Goal: Find specific page/section: Find specific page/section

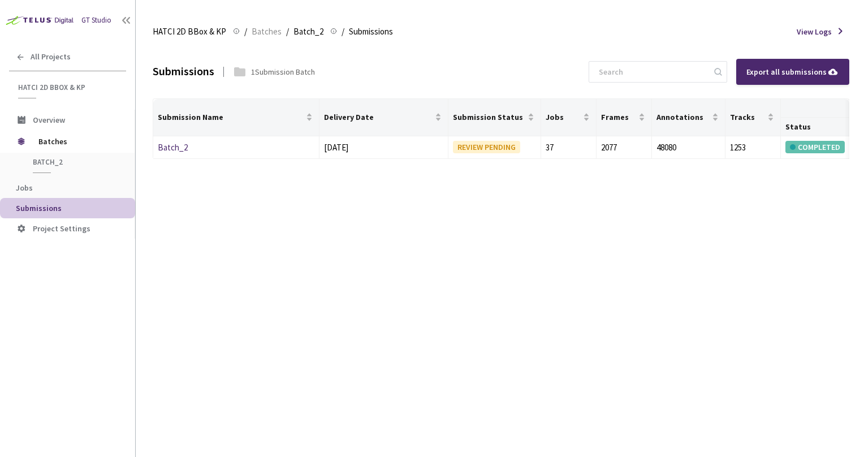
click at [381, 361] on div "Submissions 1 Submission Batch Export all submissions Submission Name Delivery …" at bounding box center [501, 251] width 697 height 412
drag, startPoint x: 353, startPoint y: 237, endPoint x: 172, endPoint y: 158, distance: 197.5
click at [337, 224] on div "Submissions 1 Submission Batch Export all submissions Submission Name Delivery …" at bounding box center [501, 251] width 697 height 412
click at [189, 146] on div "Batch_2" at bounding box center [218, 148] width 120 height 14
click at [181, 146] on link "Batch_2" at bounding box center [173, 147] width 30 height 11
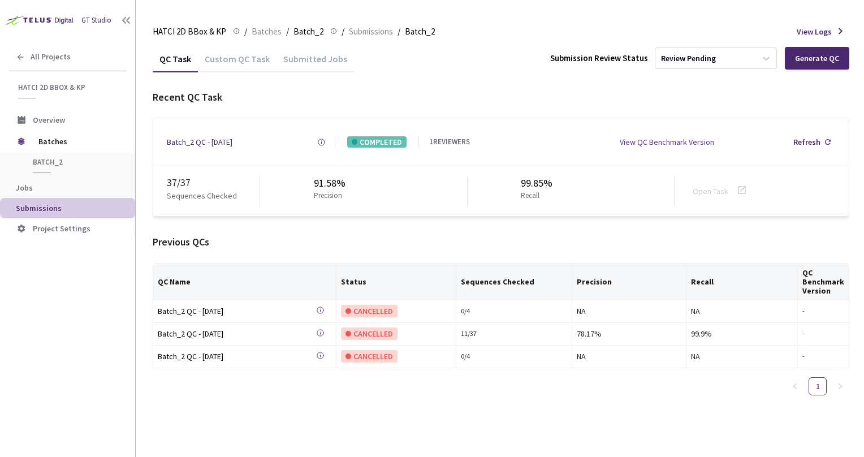
click at [357, 218] on div "Recent QC Task Batch_2 QC - [DATE] Created at [DATE] 10:11 AM EDT Created by [P…" at bounding box center [501, 247] width 697 height 314
click at [444, 103] on div "Recent QC Task" at bounding box center [501, 97] width 697 height 15
click at [409, 111] on div "Recent QC Task Batch_2 QC - [DATE] Created at [DATE] 10:11 AM EDT Created by [P…" at bounding box center [501, 153] width 697 height 127
click at [358, 29] on span "Submissions" at bounding box center [371, 32] width 44 height 14
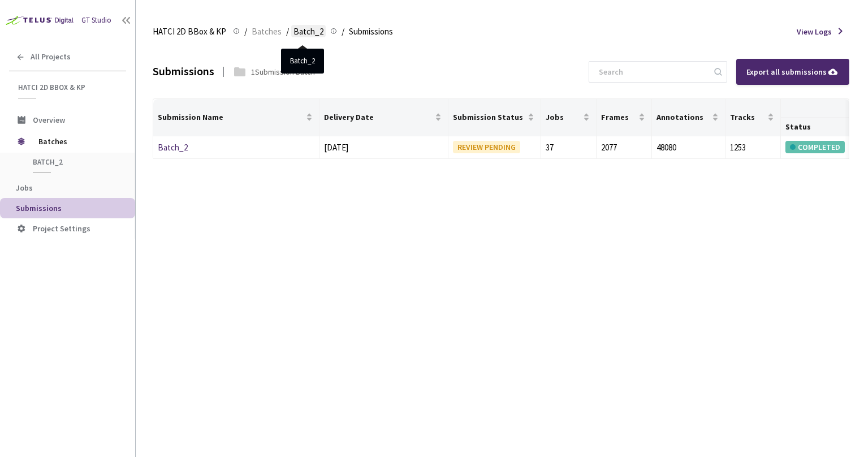
click at [304, 28] on span "Batch_2" at bounding box center [308, 32] width 30 height 14
click at [275, 29] on span "Batches" at bounding box center [267, 32] width 30 height 14
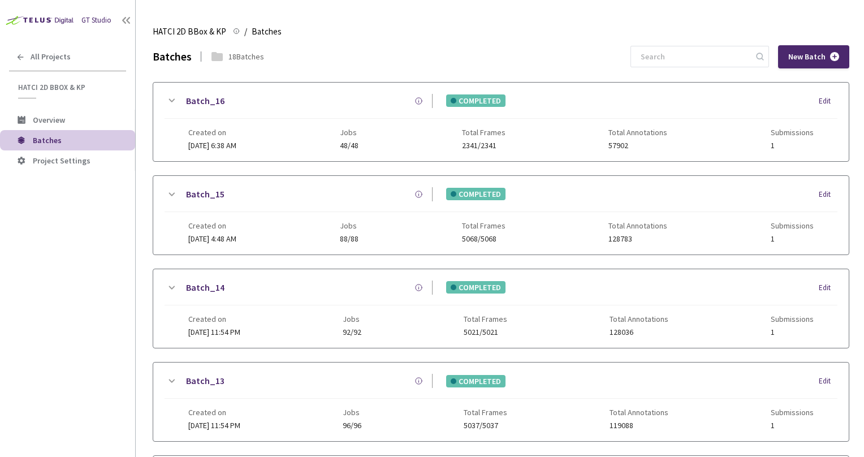
click at [391, 57] on div "Batches 18 Batches New Batch" at bounding box center [501, 56] width 697 height 23
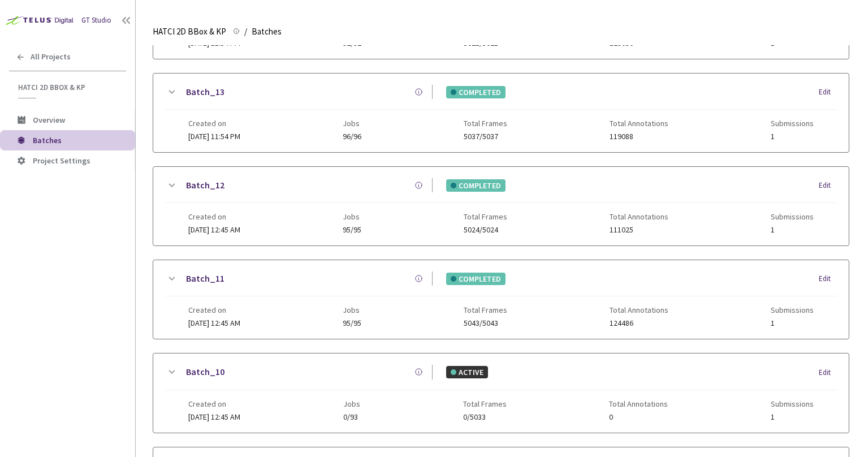
scroll to position [421, 0]
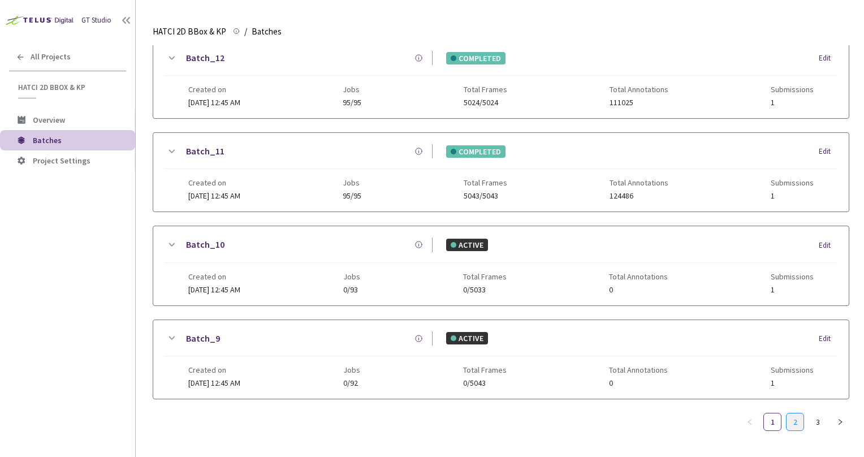
click at [788, 416] on link "2" at bounding box center [794, 421] width 17 height 17
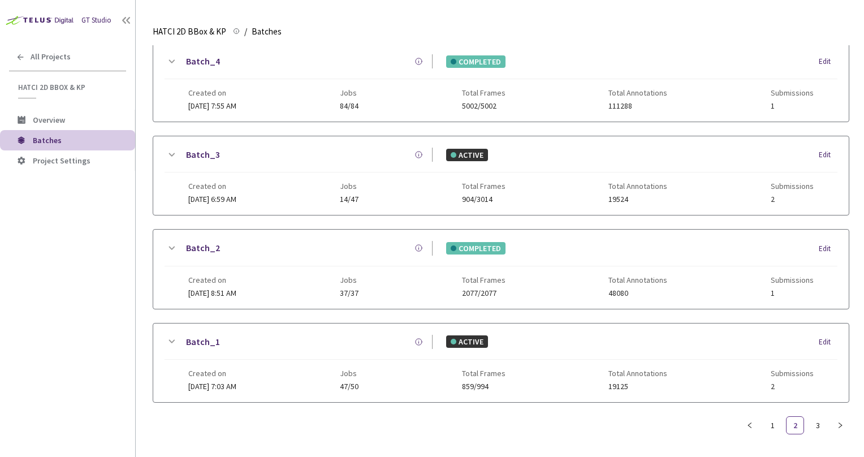
click at [174, 339] on icon at bounding box center [172, 342] width 14 height 14
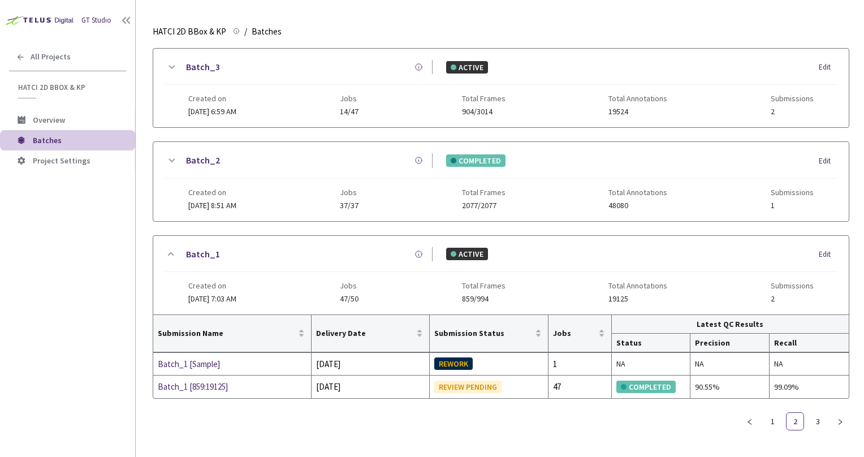
scroll to position [496, 0]
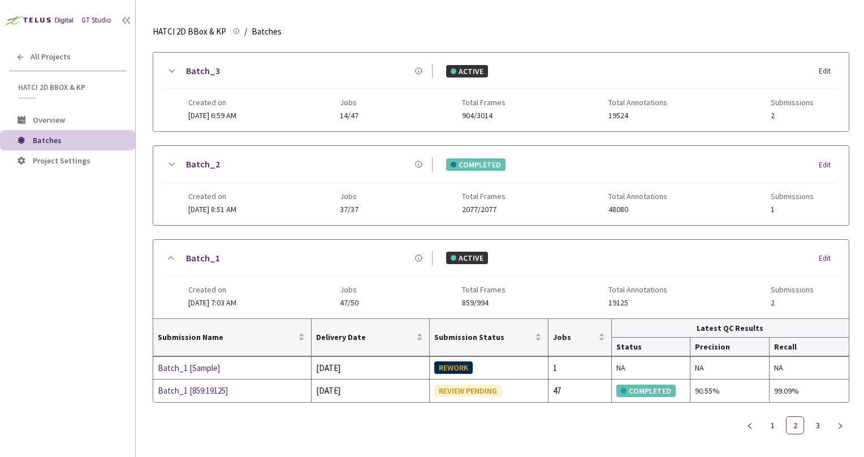
click at [175, 158] on icon at bounding box center [172, 165] width 14 height 14
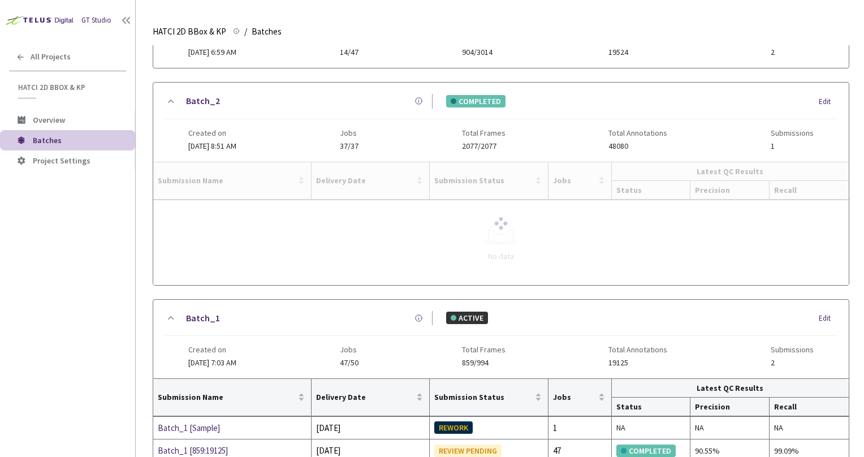
scroll to position [506, 0]
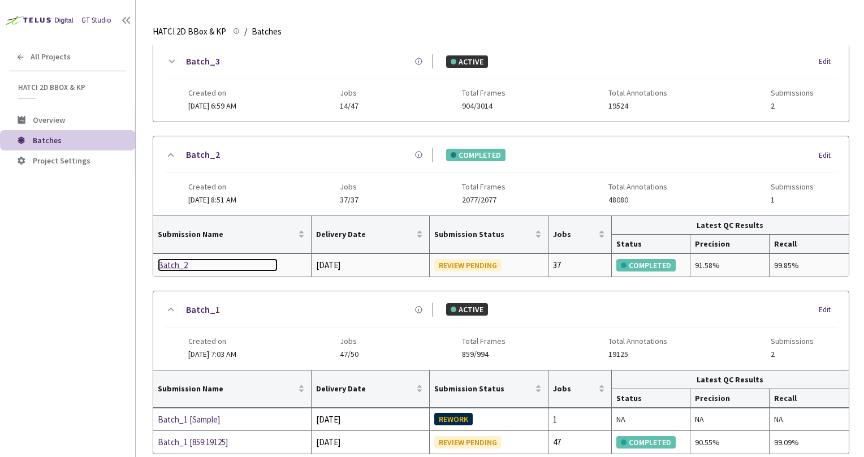
click at [176, 259] on div "Batch_2" at bounding box center [218, 265] width 120 height 14
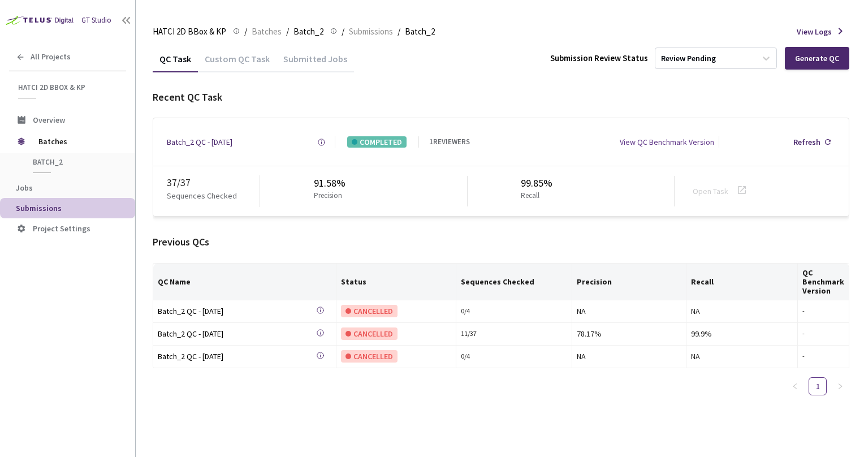
click at [439, 63] on div "QC Task Custom QC Task Submitted Jobs Submission Review Status Review Pending G…" at bounding box center [501, 58] width 697 height 27
click at [276, 66] on div "Submitted Jobs" at bounding box center [314, 62] width 77 height 19
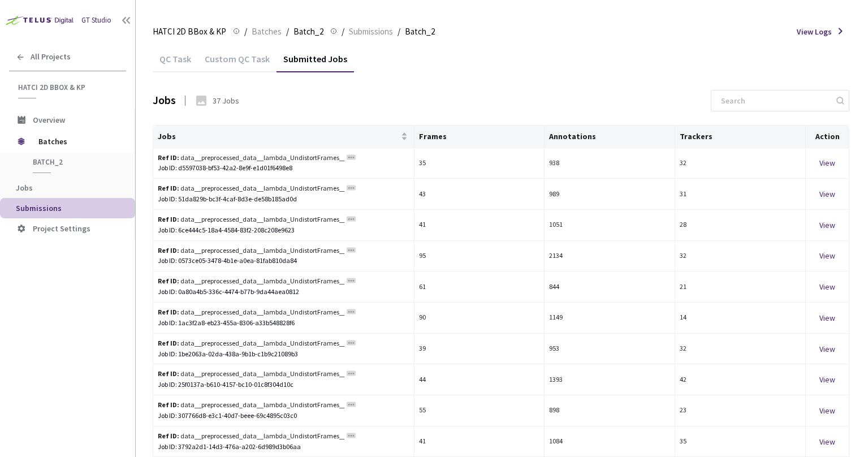
click at [244, 59] on div "Custom QC Task" at bounding box center [237, 62] width 79 height 19
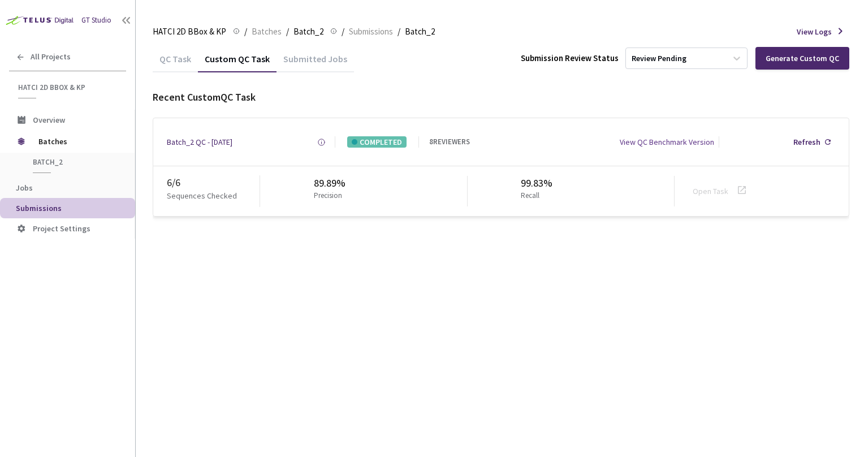
click at [173, 60] on div "QC Task" at bounding box center [175, 62] width 45 height 19
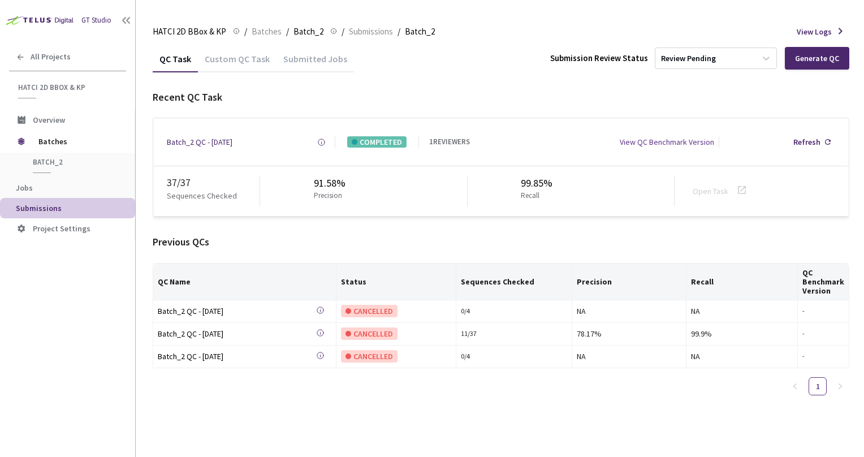
click at [231, 61] on div "Custom QC Task" at bounding box center [237, 62] width 79 height 19
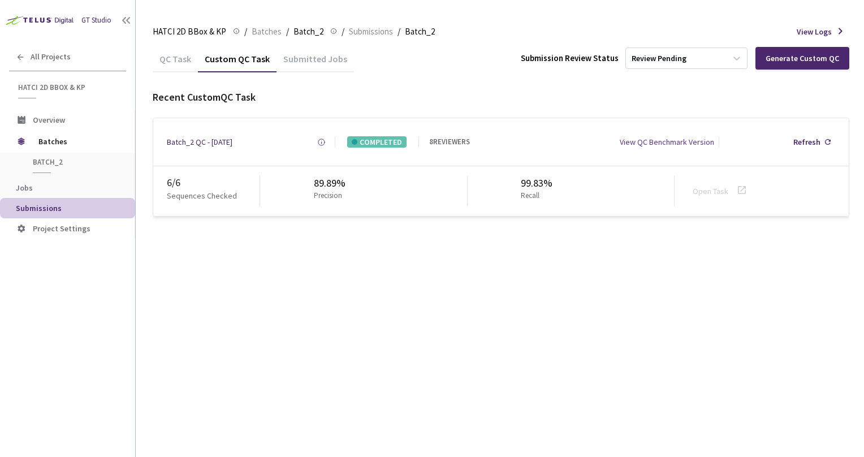
click at [149, 60] on main "HATCI 2D BBox & KP HATCI 2D BBox & KP / Batches / Batch_2 Batch_2 / Submissions…" at bounding box center [500, 228] width 728 height 457
click at [185, 55] on div "QC Task" at bounding box center [175, 62] width 45 height 19
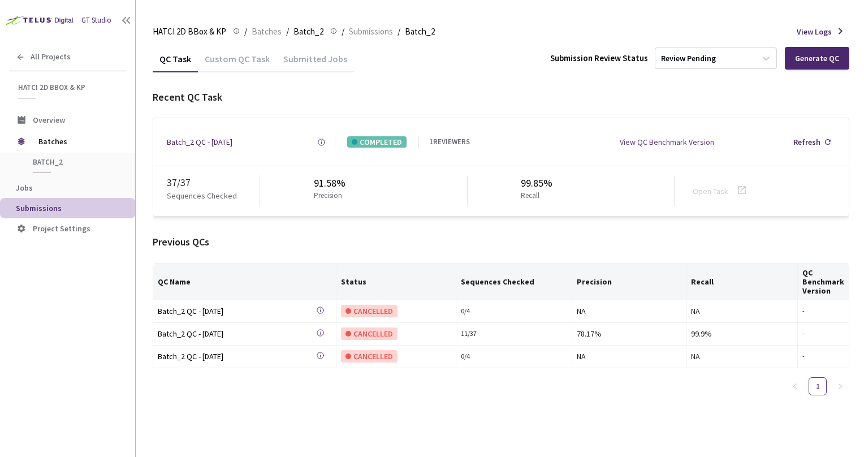
click at [213, 58] on div "Custom QC Task" at bounding box center [237, 62] width 79 height 19
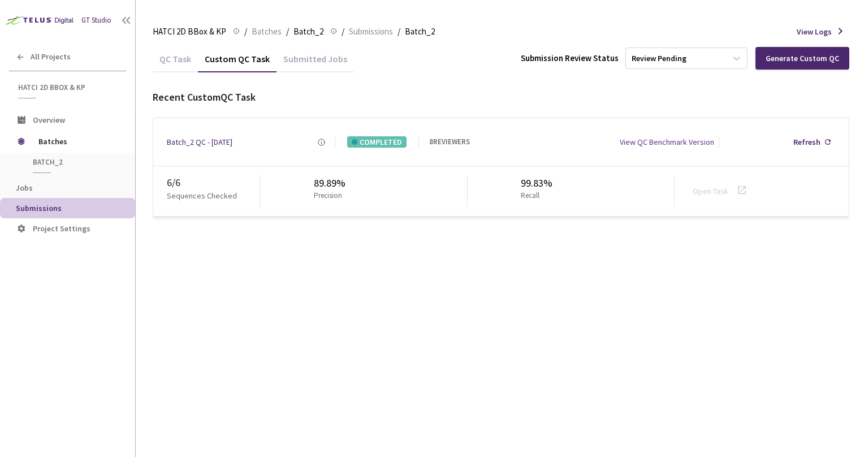
click at [190, 59] on div "QC Task" at bounding box center [175, 62] width 45 height 19
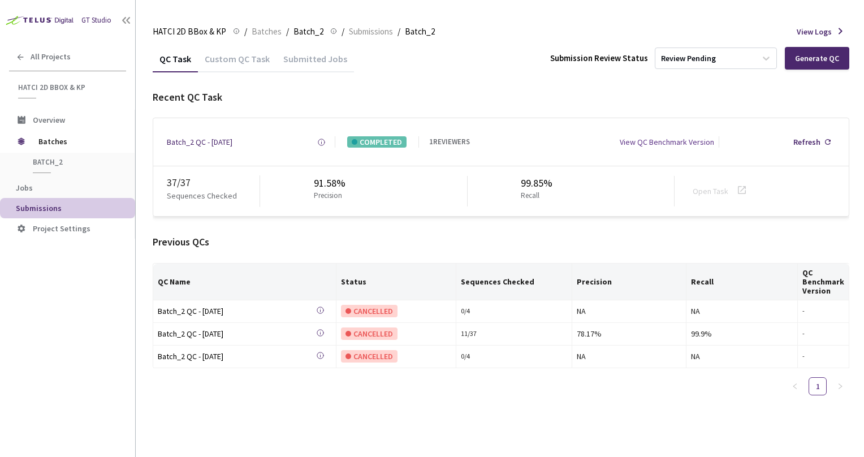
click at [233, 61] on div "Custom QC Task" at bounding box center [237, 62] width 79 height 19
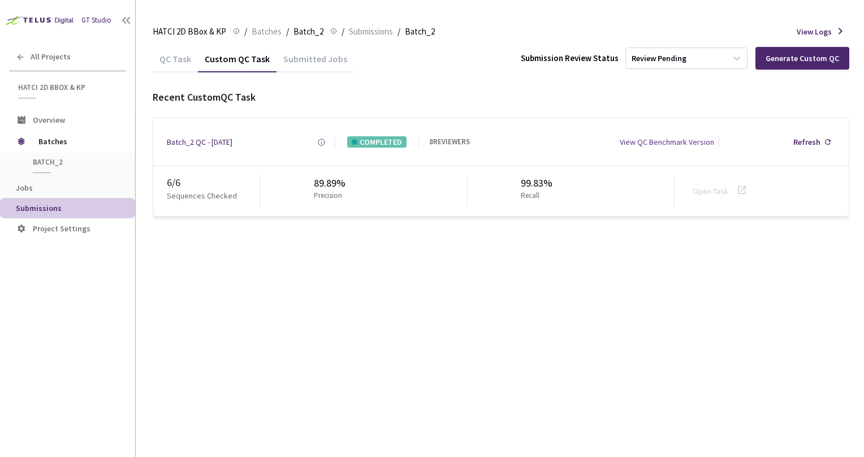
click at [190, 63] on div "QC Task" at bounding box center [175, 62] width 45 height 19
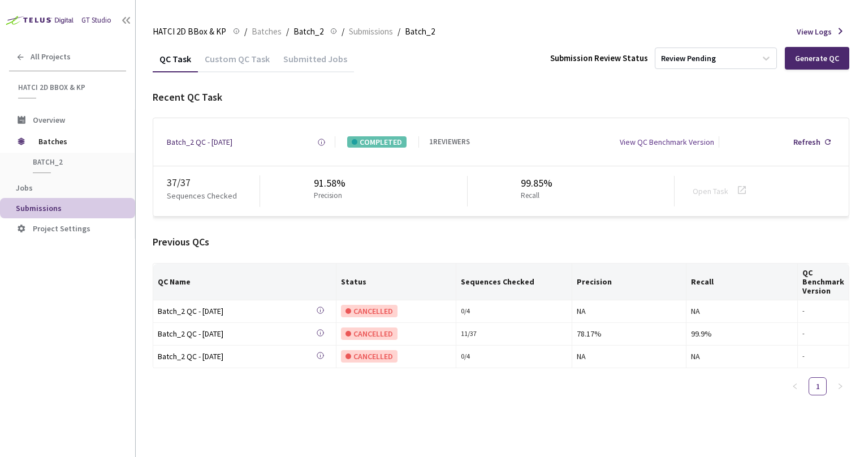
click at [278, 65] on div "Submitted Jobs" at bounding box center [314, 62] width 77 height 19
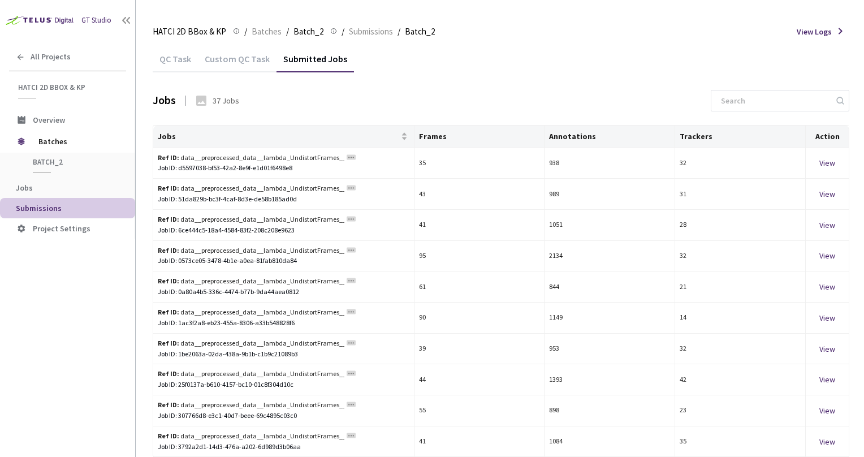
click at [233, 70] on div "Custom QC Task" at bounding box center [237, 62] width 79 height 19
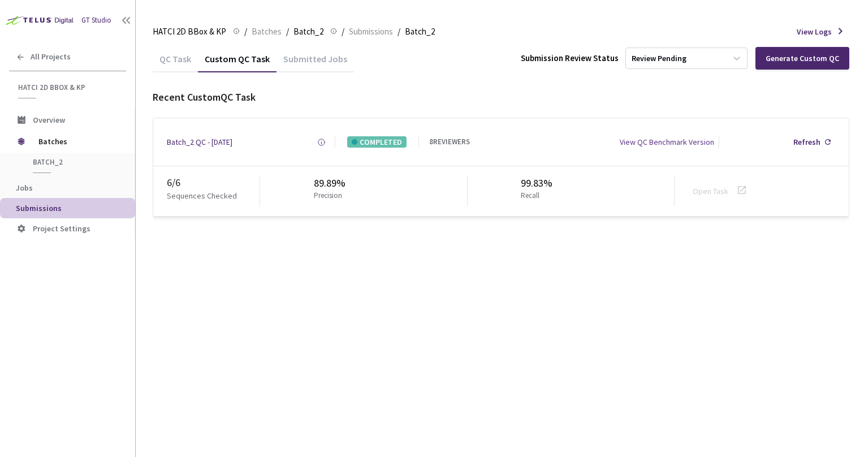
click at [183, 63] on div "QC Task" at bounding box center [175, 62] width 45 height 19
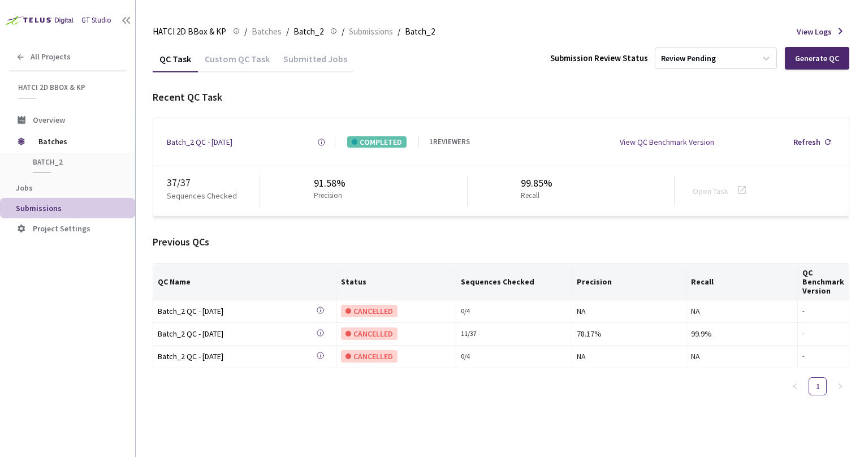
click at [513, 57] on div "QC Task Custom QC Task Submitted Jobs Submission Review Status Review Pending G…" at bounding box center [501, 58] width 697 height 27
click at [496, 424] on div "QC Task Custom QC Task Submitted Jobs Submission Review Status Review Pending G…" at bounding box center [501, 251] width 697 height 412
click at [595, 387] on div "QC Name Status Sequences Checked Precision Recall QC Benchmark Version Batch_2 …" at bounding box center [501, 333] width 697 height 141
drag, startPoint x: 714, startPoint y: 91, endPoint x: 732, endPoint y: 90, distance: 18.7
click at [717, 91] on div "Recent QC Task" at bounding box center [501, 97] width 697 height 15
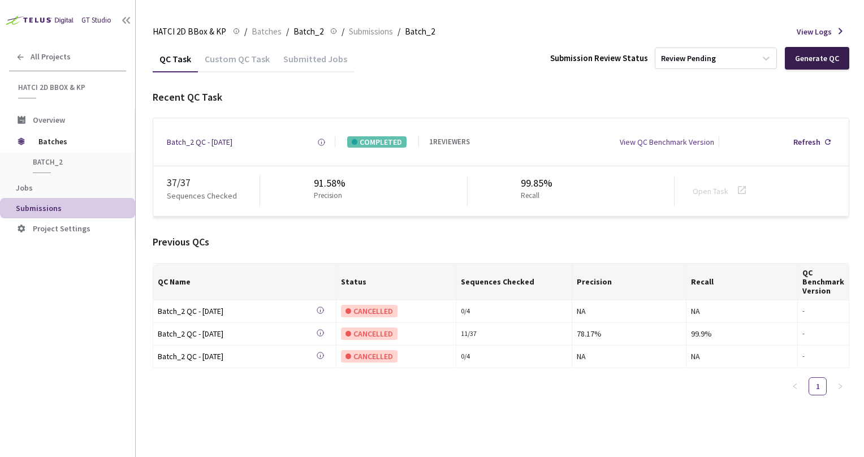
click at [819, 55] on div "Generate QC" at bounding box center [817, 58] width 44 height 9
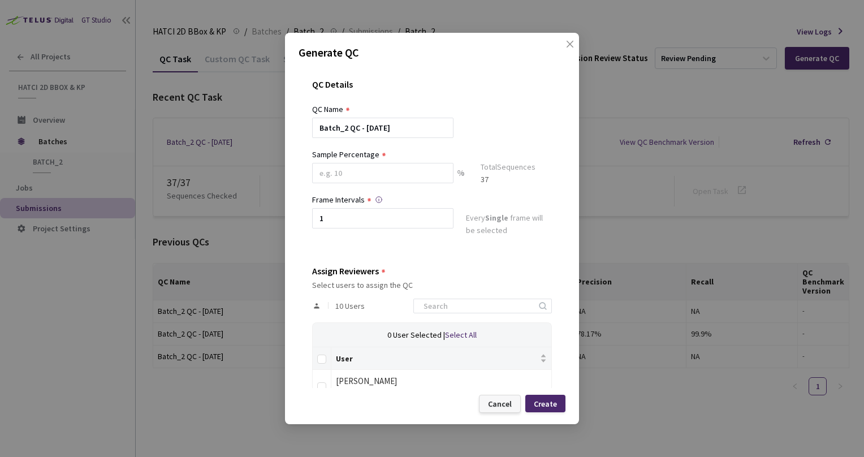
click at [494, 405] on div "Cancel" at bounding box center [500, 403] width 24 height 9
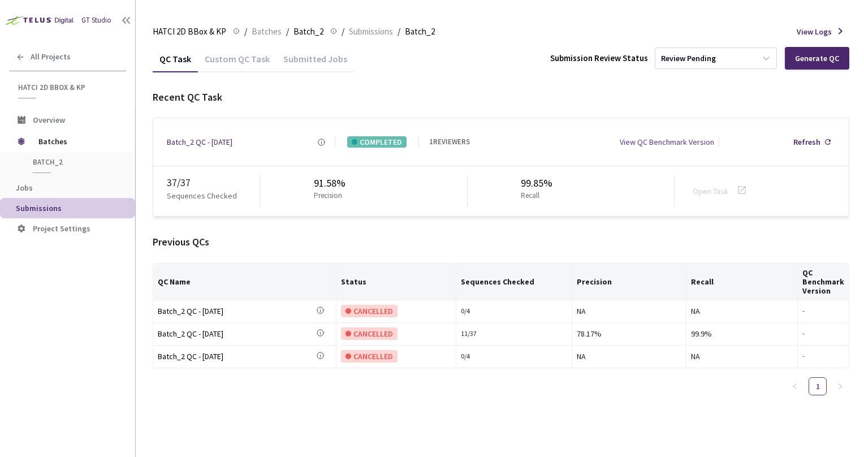
click at [470, 82] on div "QC Task Custom QC Task Submitted Jobs Submission Review Status Review Pending G…" at bounding box center [501, 224] width 697 height 359
